Goal: Find specific page/section: Find specific page/section

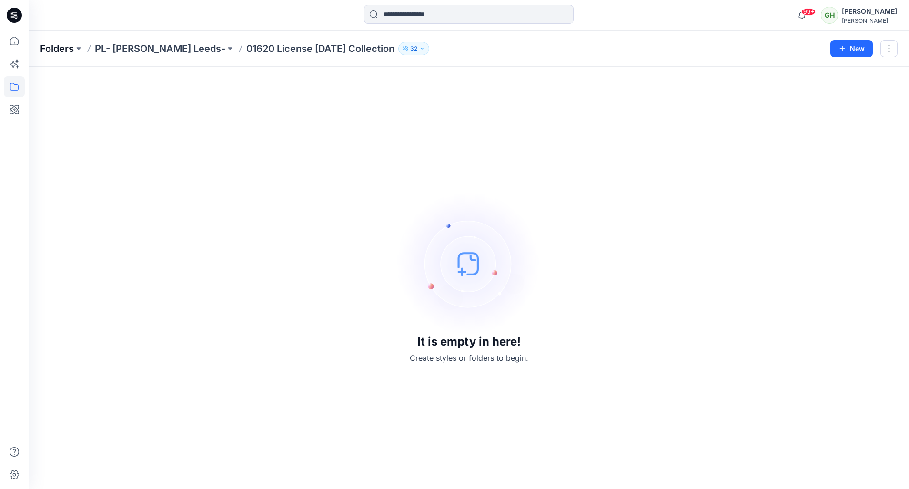
click at [42, 47] on p "Folders" at bounding box center [57, 48] width 34 height 13
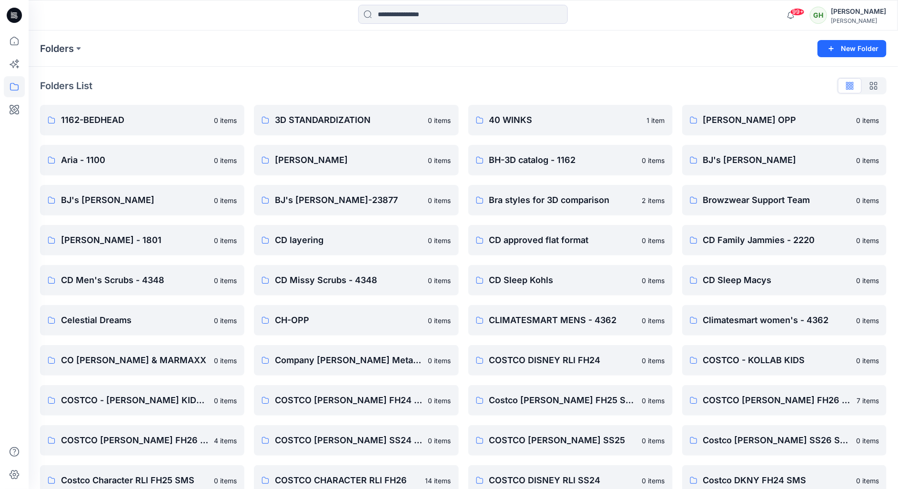
click at [5, 10] on div at bounding box center [14, 15] width 30 height 30
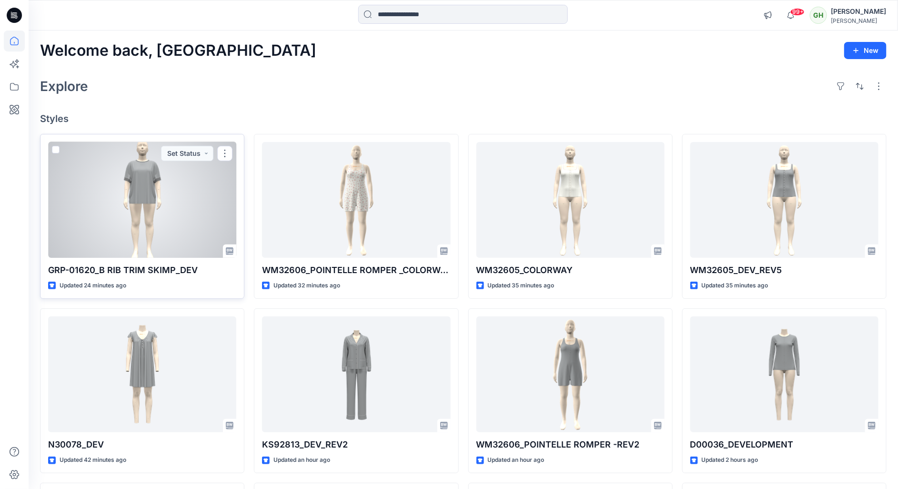
click at [52, 226] on div at bounding box center [142, 200] width 188 height 116
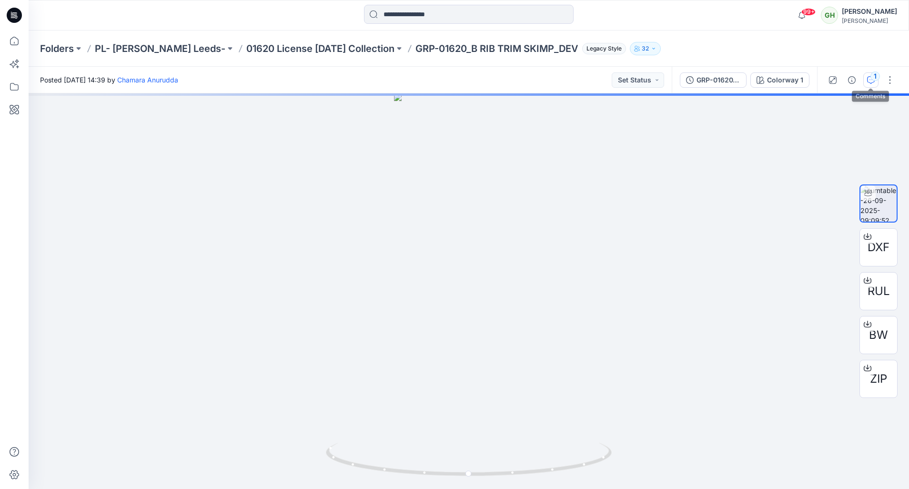
click at [867, 83] on icon "button" at bounding box center [871, 80] width 8 height 8
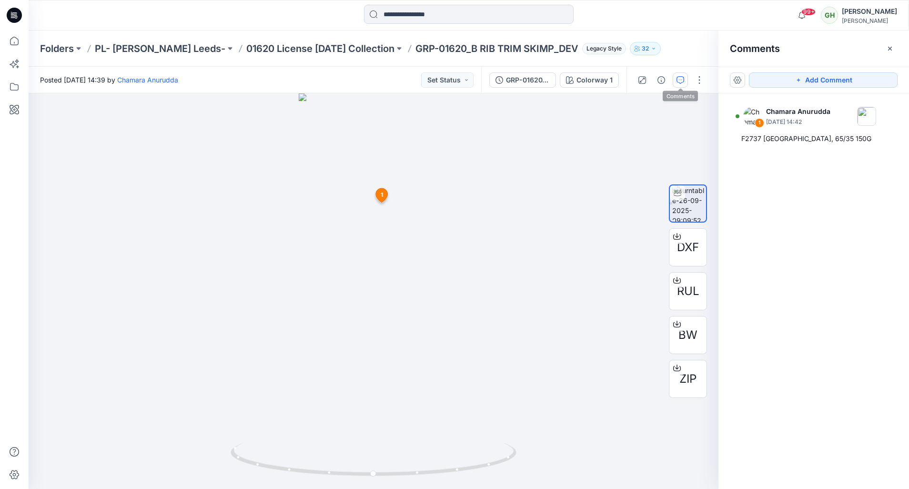
click at [10, 14] on icon at bounding box center [14, 15] width 15 height 15
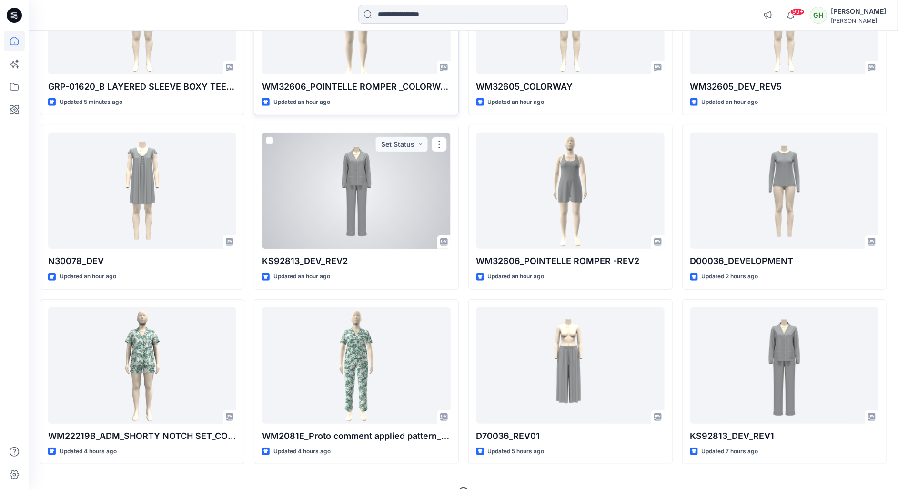
scroll to position [206, 0]
